Goal: Use online tool/utility: Utilize a website feature to perform a specific function

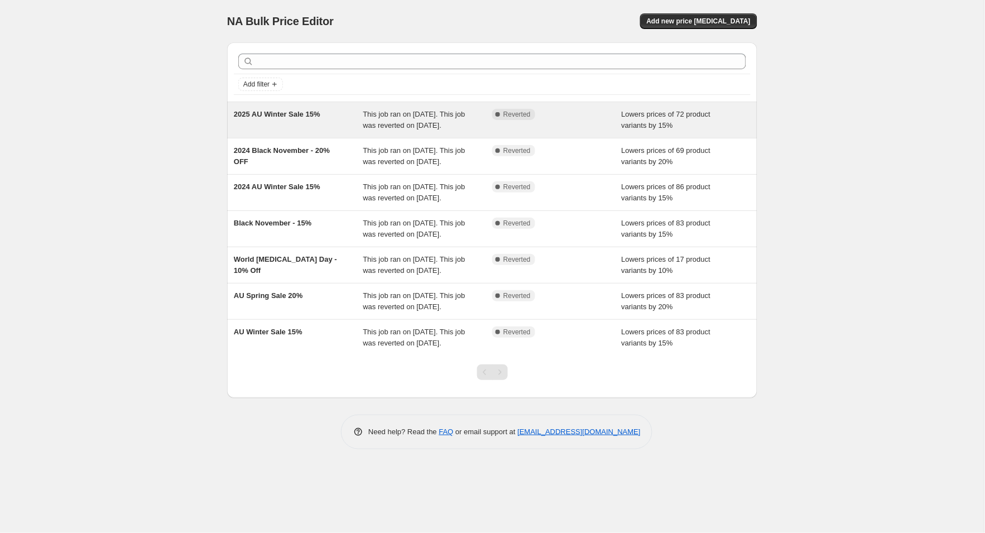
click at [384, 131] on div "This job ran on [DATE]. This job was reverted on [DATE]." at bounding box center [427, 120] width 129 height 22
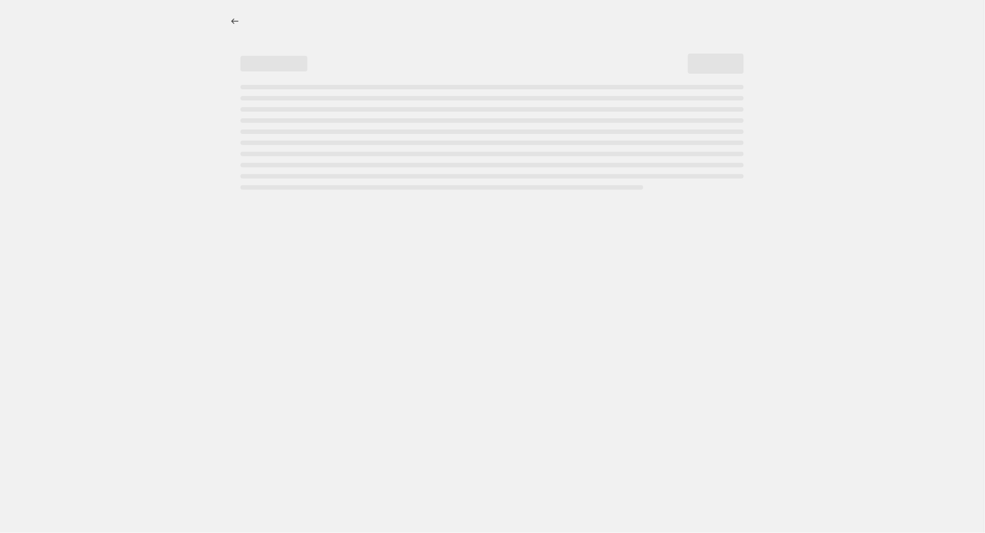
select select "percentage"
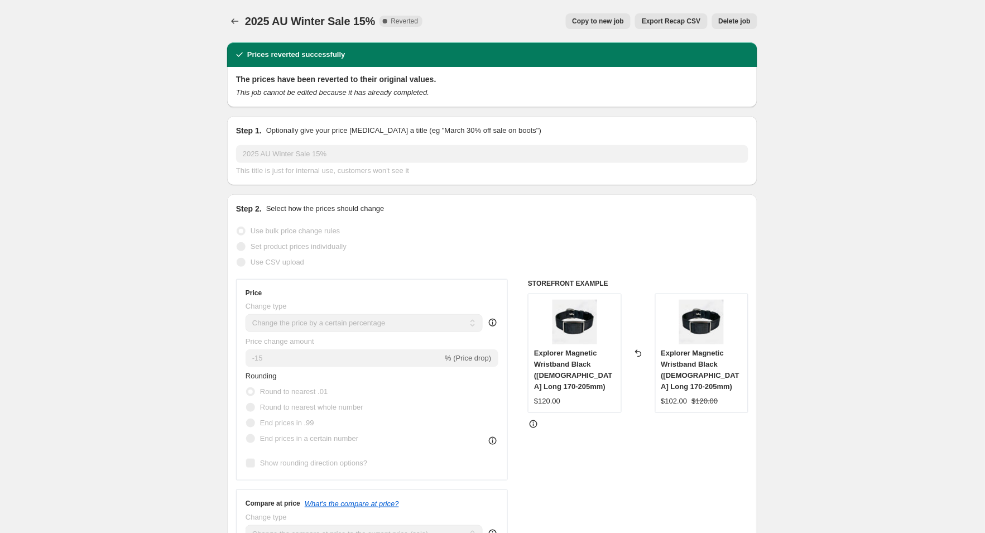
click at [593, 19] on span "Copy to new job" at bounding box center [599, 21] width 52 height 9
select select "percentage"
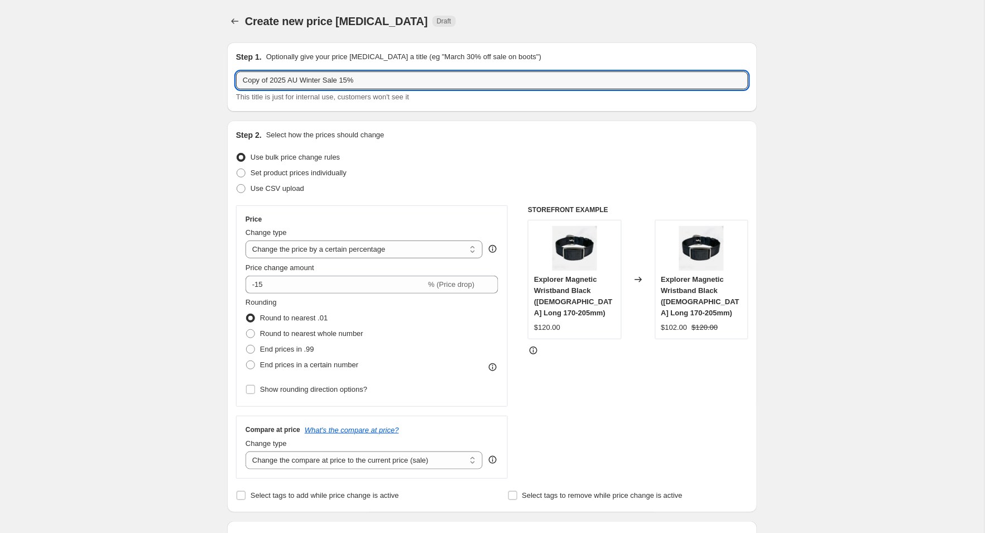
drag, startPoint x: 374, startPoint y: 78, endPoint x: 230, endPoint y: 72, distance: 144.1
click at [230, 72] on div "Step 1. Optionally give your price [MEDICAL_DATA] a title (eg "March 30% off sa…" at bounding box center [492, 76] width 530 height 69
type input "AU Spring Sale 10%"
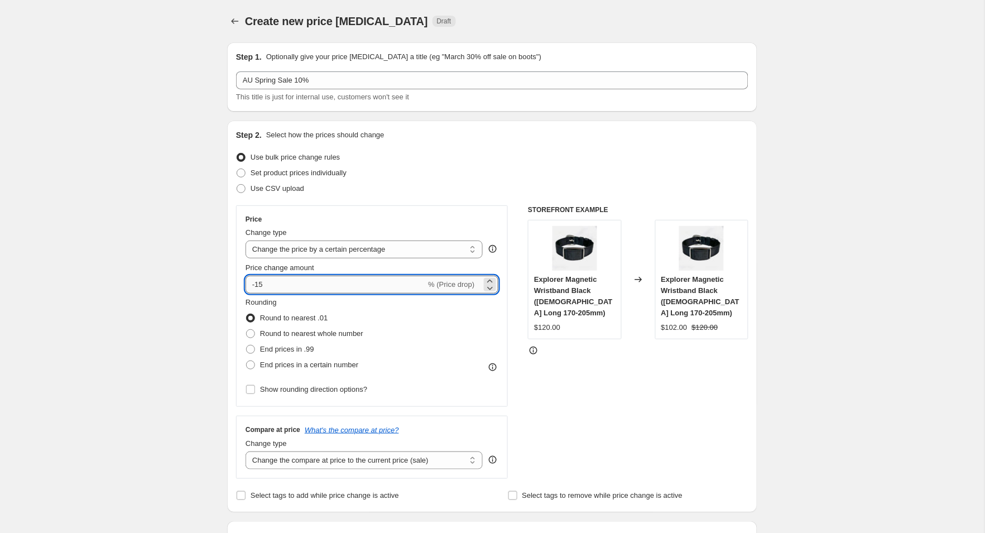
drag, startPoint x: 270, startPoint y: 289, endPoint x: 261, endPoint y: 287, distance: 9.6
click at [261, 287] on input "-15" at bounding box center [336, 285] width 180 height 18
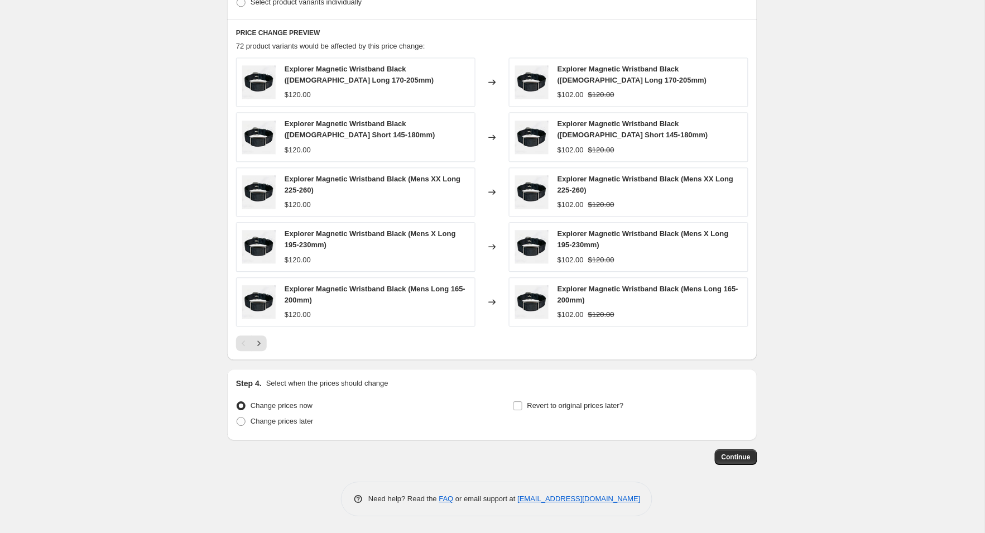
scroll to position [601, 0]
type input "-10"
click at [520, 408] on input "Revert to original prices later?" at bounding box center [518, 405] width 9 height 9
checkbox input "true"
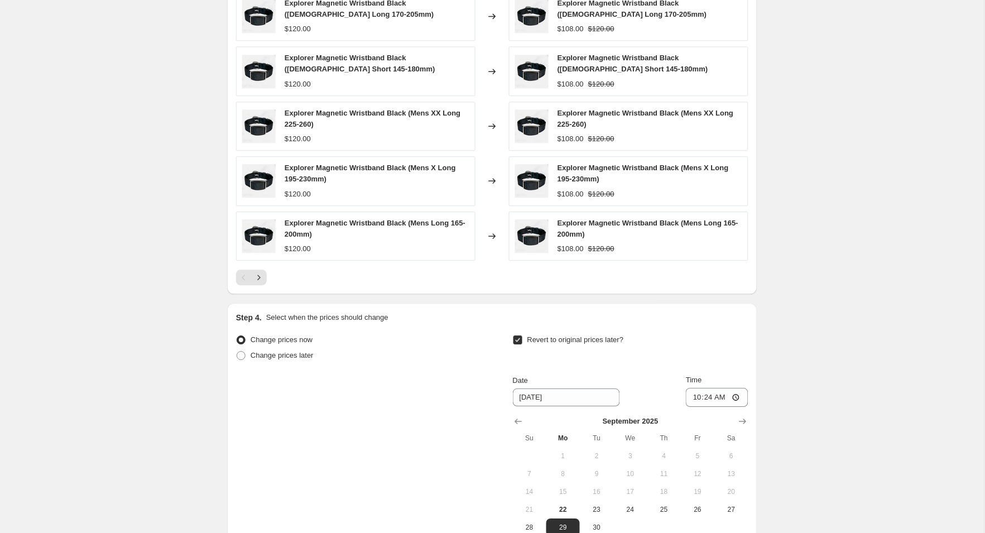
scroll to position [776, 0]
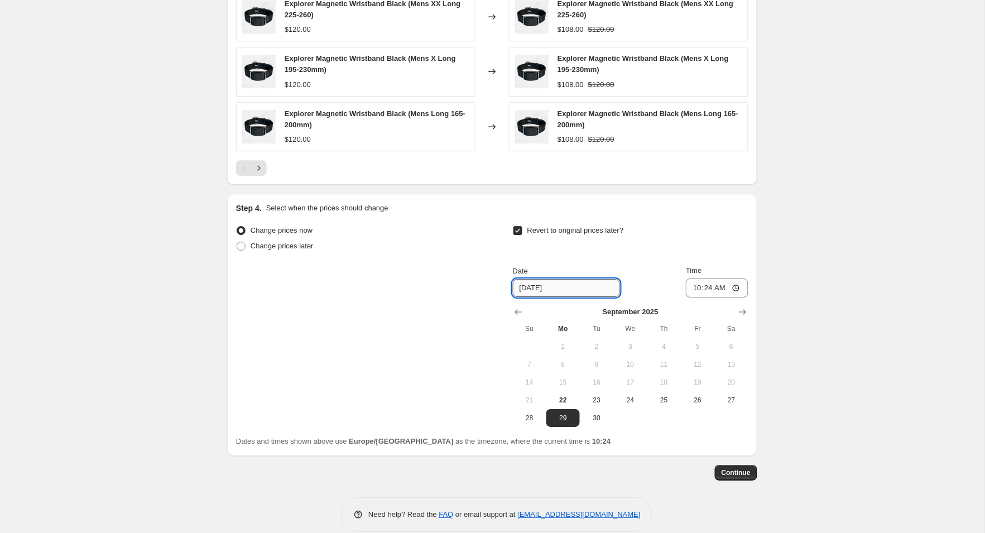
click at [591, 290] on input "[DATE]" at bounding box center [566, 288] width 107 height 18
click at [607, 416] on span "30" at bounding box center [596, 418] width 25 height 9
type input "[DATE]"
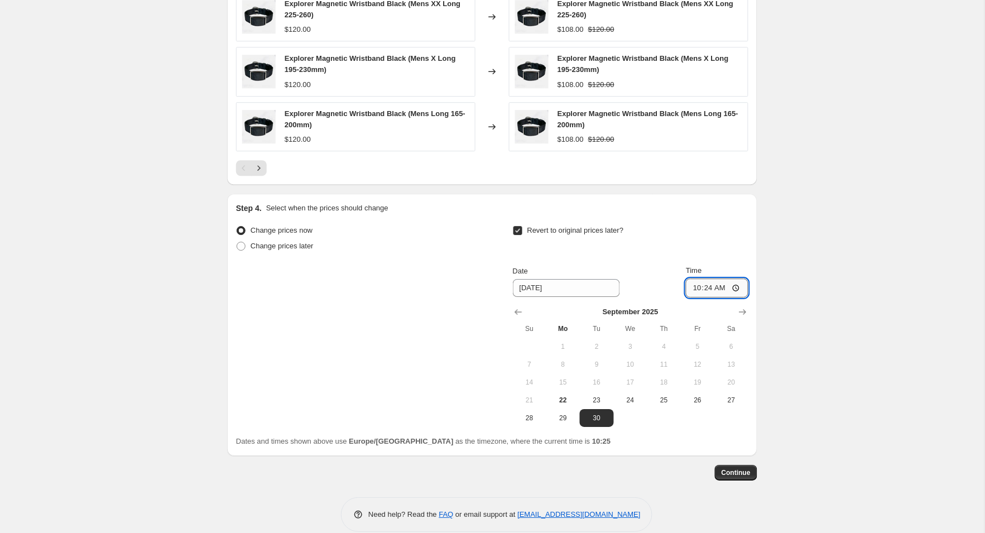
click at [730, 289] on input "10:24" at bounding box center [717, 288] width 63 height 19
click at [733, 288] on input "17:24" at bounding box center [717, 288] width 63 height 19
type input "17:00"
click at [728, 471] on span "Continue" at bounding box center [736, 472] width 29 height 9
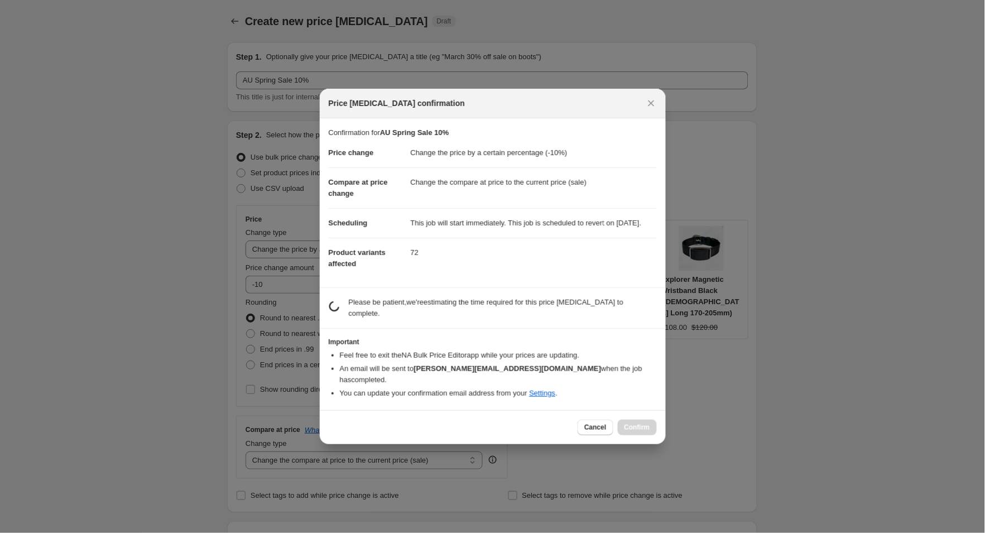
scroll to position [775, 0]
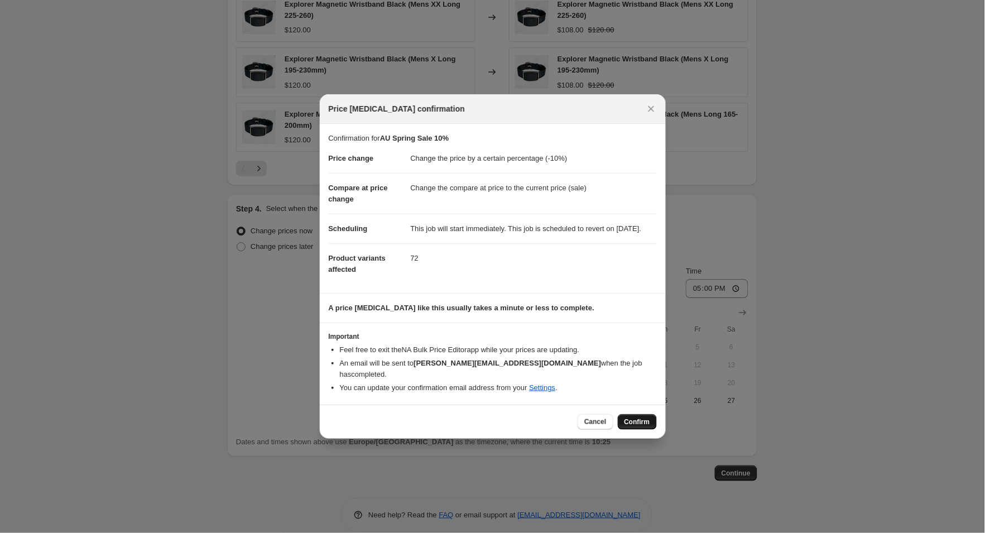
click at [639, 419] on span "Confirm" at bounding box center [638, 422] width 26 height 9
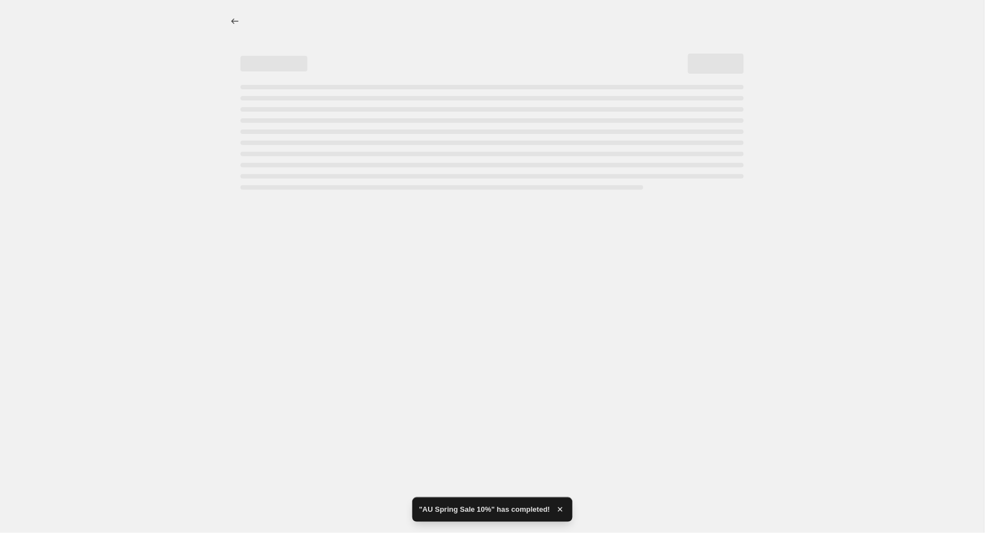
select select "percentage"
